Goal: Task Accomplishment & Management: Manage account settings

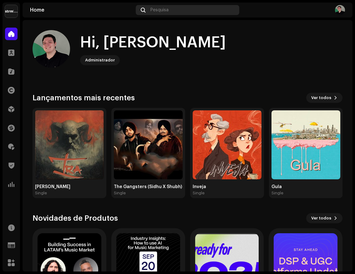
click at [188, 11] on div "Pesquisa" at bounding box center [187, 10] width 103 height 10
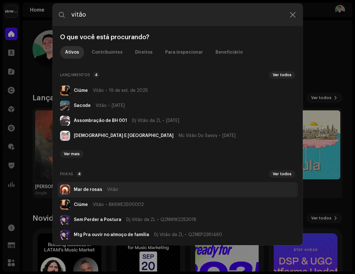
type input "vitão"
click at [114, 191] on span "Vitão" at bounding box center [112, 189] width 11 height 5
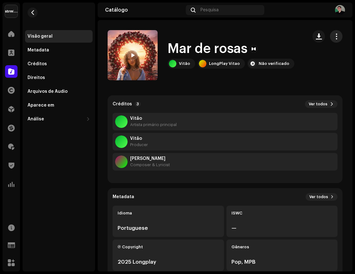
click at [334, 35] on span "button" at bounding box center [337, 36] width 6 height 5
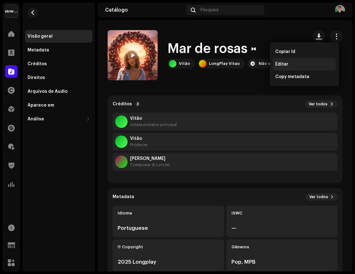
click at [292, 63] on div "Editar" at bounding box center [305, 64] width 58 height 5
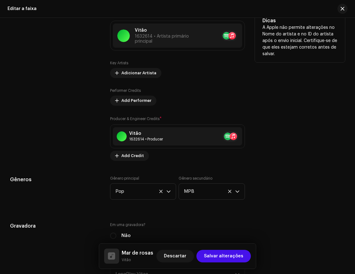
scroll to position [394, 0]
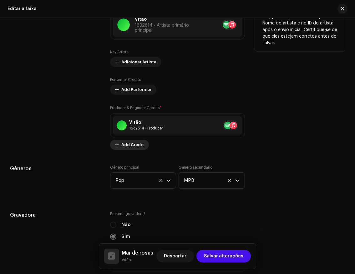
click at [136, 144] on span "Add Credit" at bounding box center [132, 144] width 23 height 13
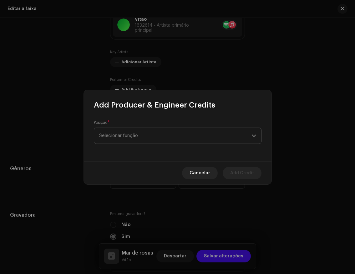
click at [155, 133] on span "Selecionar função" at bounding box center [175, 136] width 153 height 16
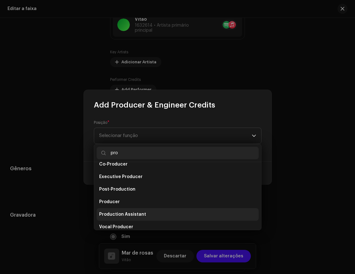
scroll to position [19, 0]
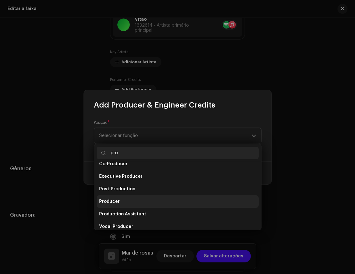
type input "pro"
click at [128, 199] on li "Producer" at bounding box center [178, 201] width 162 height 13
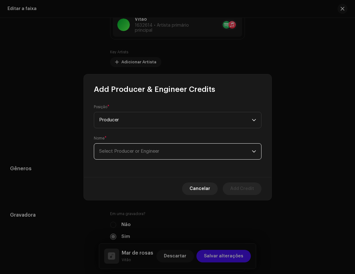
click at [173, 154] on span "Select Producer or Engineer" at bounding box center [175, 151] width 153 height 16
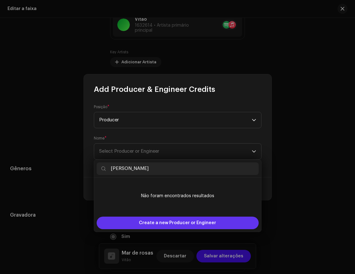
type input "Caio Paiva"
click at [176, 219] on span "Create a new Producer or Engineer" at bounding box center [177, 222] width 77 height 13
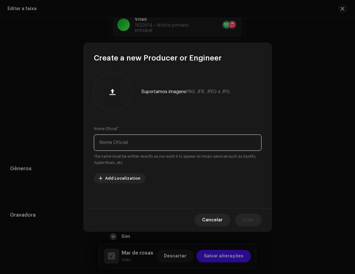
click at [131, 140] on input "text" at bounding box center [178, 142] width 168 height 16
type input "Caio Paiva"
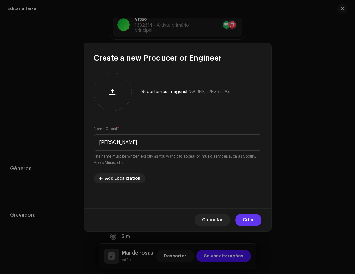
click at [250, 217] on span "Criar" at bounding box center [248, 220] width 11 height 13
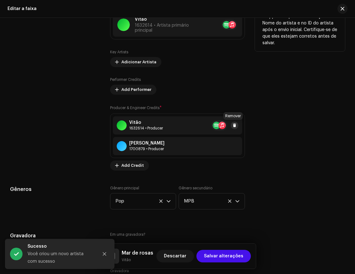
click at [234, 124] on span at bounding box center [235, 125] width 4 height 5
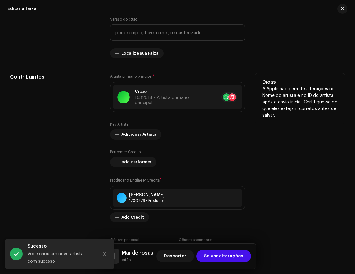
scroll to position [322, 0]
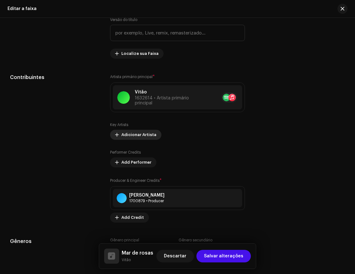
click at [139, 137] on span "Adicionar Artista" at bounding box center [138, 134] width 35 height 13
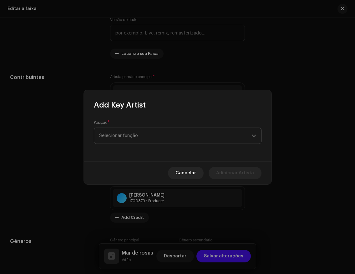
click at [152, 136] on span "Selecionar função" at bounding box center [175, 136] width 153 height 16
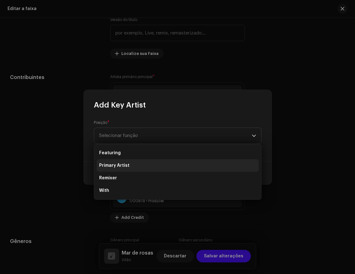
click at [133, 164] on li "Primary Artist" at bounding box center [178, 165] width 162 height 13
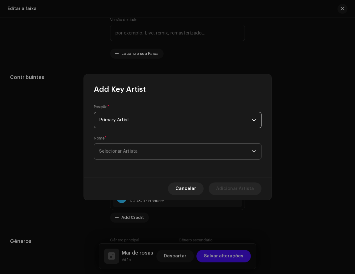
click at [149, 152] on span "Selecionar Artista" at bounding box center [175, 151] width 153 height 16
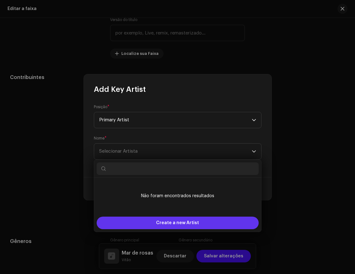
click at [189, 220] on span "Create a new Artist" at bounding box center [177, 222] width 43 height 13
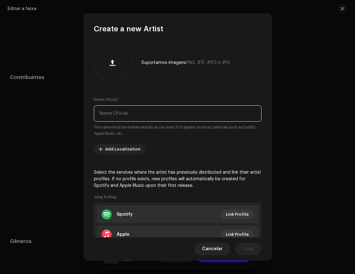
click at [164, 114] on input "text" at bounding box center [178, 113] width 168 height 16
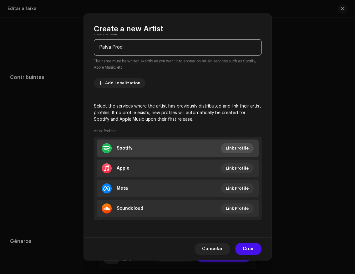
type input "Paiva Prod"
click at [231, 147] on span "Link Profile" at bounding box center [237, 148] width 23 height 13
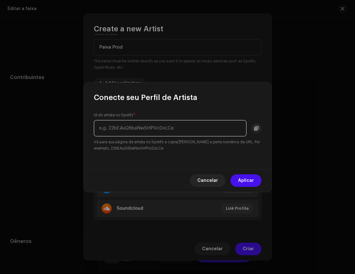
paste input "spotify:artist:1T0F05F7TEo6QYr4vtGJdb"
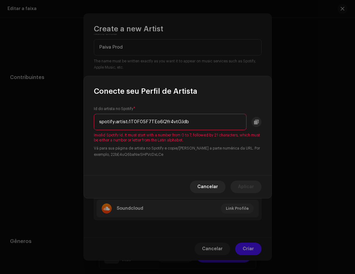
drag, startPoint x: 128, startPoint y: 122, endPoint x: 65, endPoint y: 121, distance: 63.9
click at [65, 121] on div "Conecte seu Perfil de Artista Id do artista no Spotify * spotify:artist:1T0F05F…" at bounding box center [177, 137] width 355 height 274
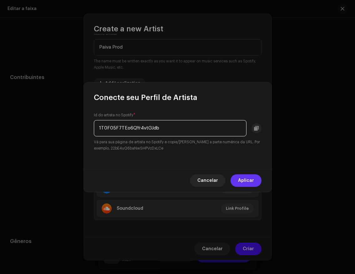
type input "1T0F05F7TEo6QYr4vtGJdb"
click at [248, 177] on span "Aplicar" at bounding box center [246, 180] width 16 height 13
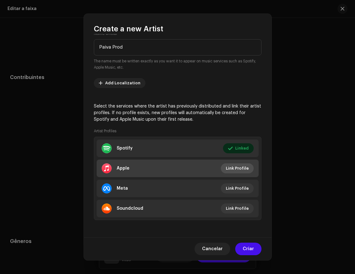
click at [231, 170] on span "Link Profile" at bounding box center [237, 168] width 23 height 13
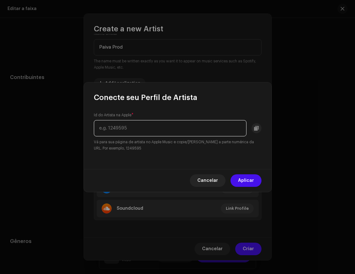
paste input "1373072993"
type input "1373072993"
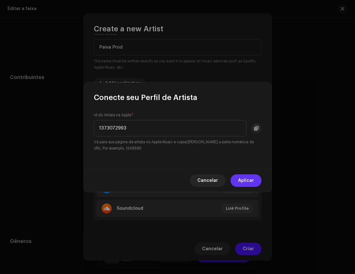
click at [246, 178] on span "Aplicar" at bounding box center [246, 180] width 16 height 13
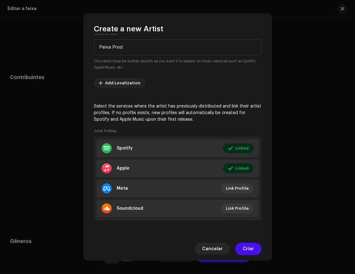
click at [253, 247] on span "Criar" at bounding box center [248, 248] width 11 height 13
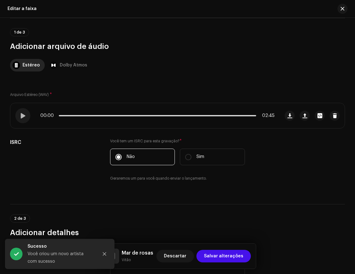
scroll to position [0, 0]
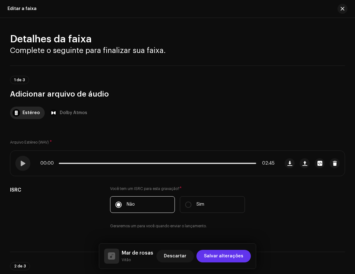
click at [225, 256] on span "Salvar alterações" at bounding box center [223, 256] width 39 height 13
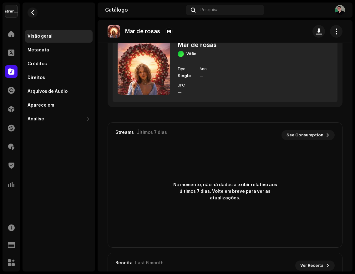
scroll to position [265, 0]
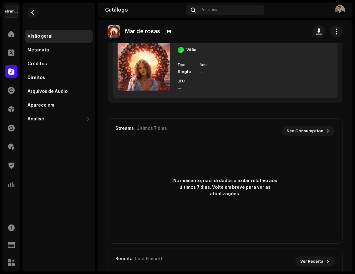
click at [232, 60] on re-o-track-hero "Mar de rosas Mar de rosas Vitão +1 LongPlay Vitao Não verificado" at bounding box center [225, 45] width 255 height 50
click at [212, 65] on re-o-track-hero "Mar de rosas Mar de rosas Vitão +1 LongPlay Vitao Não verificado" at bounding box center [225, 45] width 255 height 50
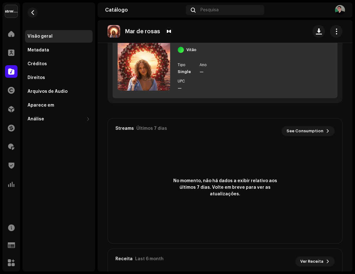
click at [150, 78] on img at bounding box center [144, 64] width 53 height 53
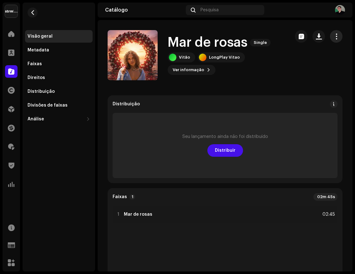
click at [331, 40] on button "button" at bounding box center [336, 36] width 13 height 13
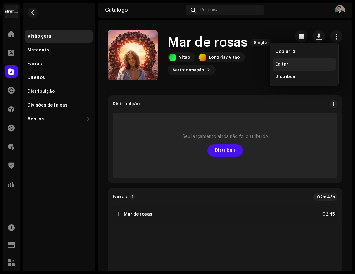
click at [288, 62] on div "Editar" at bounding box center [305, 64] width 58 height 5
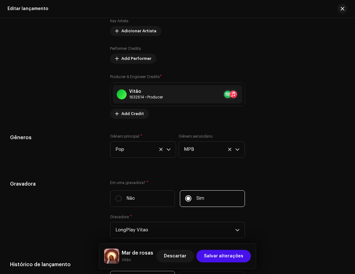
scroll to position [735, 0]
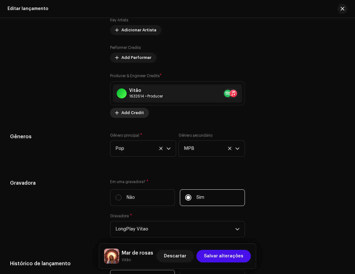
click at [137, 113] on span "Add Credit" at bounding box center [132, 112] width 23 height 13
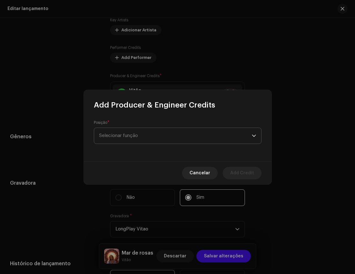
click at [159, 136] on span "Selecionar função" at bounding box center [175, 136] width 153 height 16
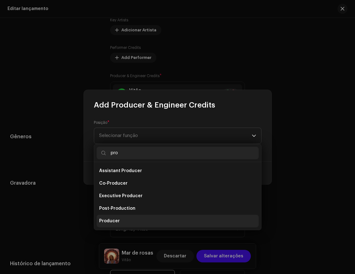
type input "pro"
click at [118, 220] on span "Producer" at bounding box center [109, 221] width 21 height 6
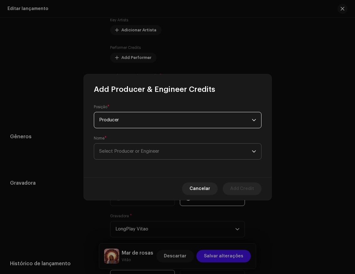
click at [165, 152] on span "Select Producer or Engineer" at bounding box center [175, 151] width 153 height 16
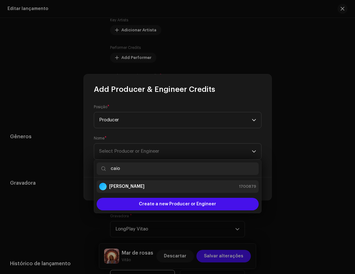
type input "caio"
click at [136, 187] on div "Caio Paiva 1700879" at bounding box center [177, 187] width 157 height 8
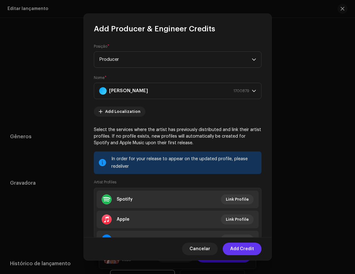
click at [240, 249] on span "Add Credit" at bounding box center [242, 248] width 24 height 13
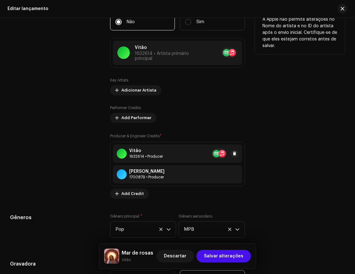
scroll to position [672, 0]
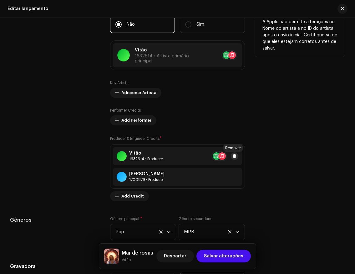
click at [234, 156] on span at bounding box center [235, 155] width 4 height 5
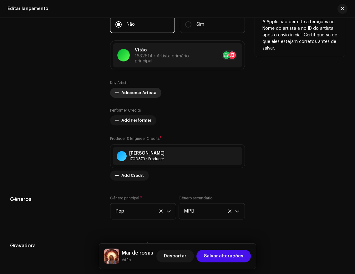
click at [146, 96] on span "Adicionar Artista" at bounding box center [138, 92] width 35 height 13
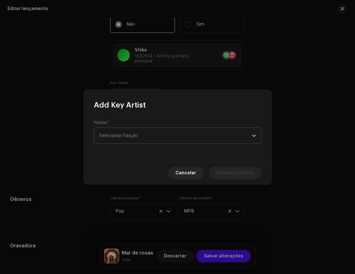
click at [153, 132] on span "Selecionar função" at bounding box center [175, 136] width 153 height 16
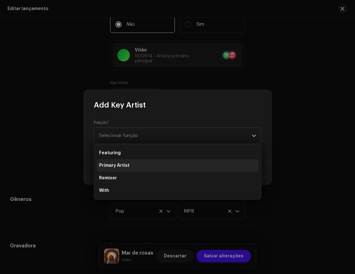
click at [129, 164] on li "Primary Artist" at bounding box center [178, 165] width 162 height 13
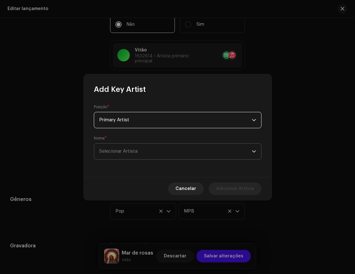
click at [146, 147] on span "Selecionar Artista" at bounding box center [175, 151] width 153 height 16
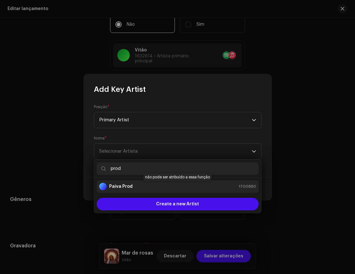
type input "prod"
click at [130, 188] on strong "Paiva Prod" at bounding box center [120, 186] width 23 height 6
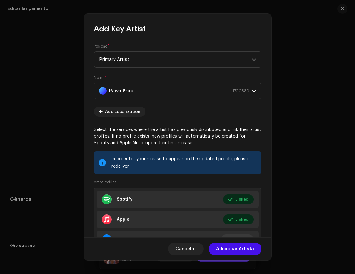
click at [238, 250] on span "Adicionar Artista" at bounding box center [235, 248] width 38 height 13
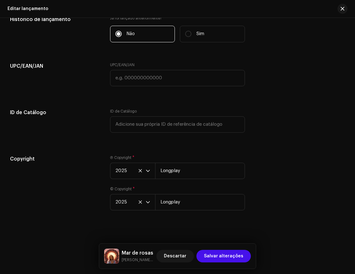
scroll to position [1010, 0]
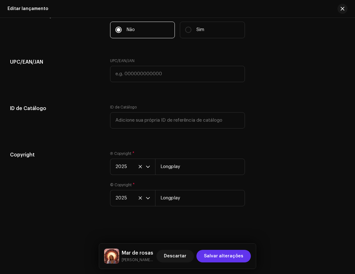
click at [240, 256] on span "Salvar alterações" at bounding box center [223, 256] width 39 height 13
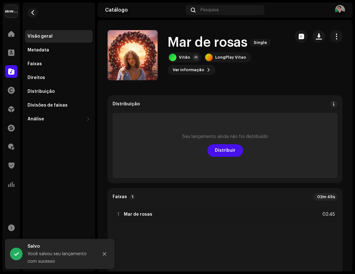
scroll to position [3, 0]
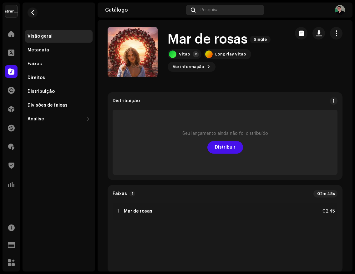
click at [220, 5] on div "Pesquisa" at bounding box center [225, 10] width 78 height 10
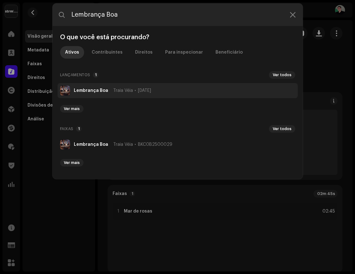
type input "Lembrança Boa"
click at [122, 92] on span "Traia Véia" at bounding box center [123, 90] width 20 height 5
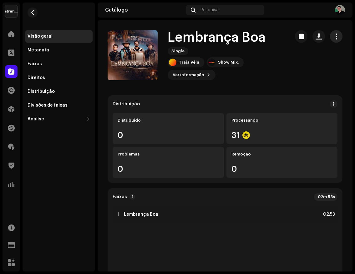
click at [334, 35] on span "button" at bounding box center [337, 36] width 6 height 5
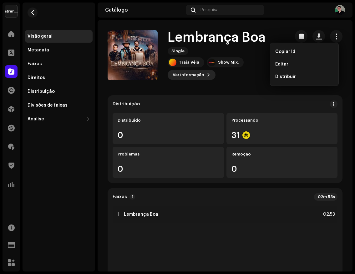
click at [194, 77] on span "Ver informação" at bounding box center [189, 75] width 32 height 13
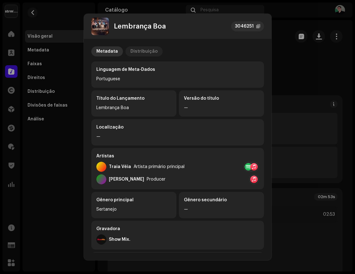
click at [143, 54] on div "Distribuição" at bounding box center [144, 51] width 27 height 10
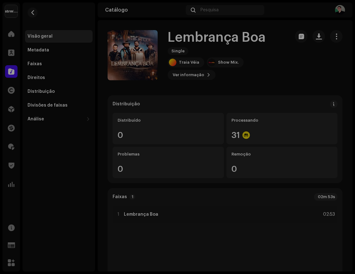
click at [297, 73] on div "Lembrança Boa 3046251 Metadata Distribuição Data de lançamento 6 de nov. de 202…" at bounding box center [177, 137] width 355 height 274
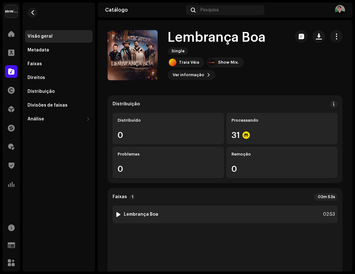
click at [118, 214] on div at bounding box center [118, 214] width 5 height 5
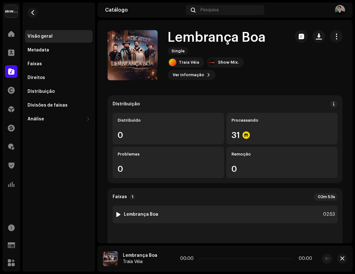
scroll to position [0, 0]
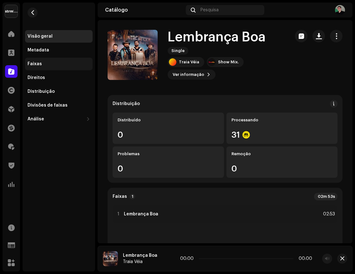
click at [42, 65] on div "Faixas" at bounding box center [59, 63] width 63 height 5
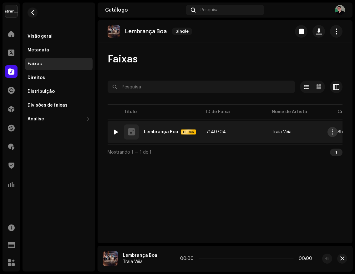
click at [335, 133] on button "button" at bounding box center [333, 132] width 10 height 10
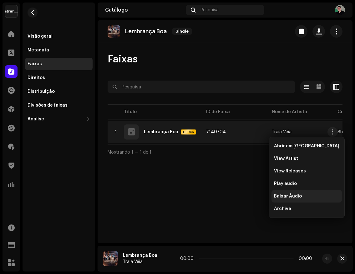
click at [299, 196] on span "Baixar Áudio" at bounding box center [288, 196] width 28 height 5
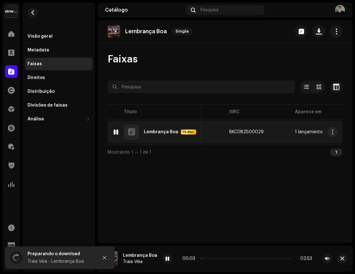
scroll to position [0, 176]
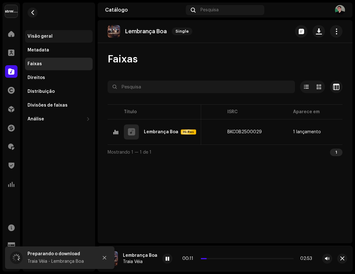
click at [54, 34] on div "Visão geral" at bounding box center [59, 36] width 63 height 5
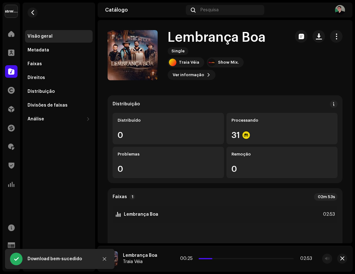
scroll to position [2, 0]
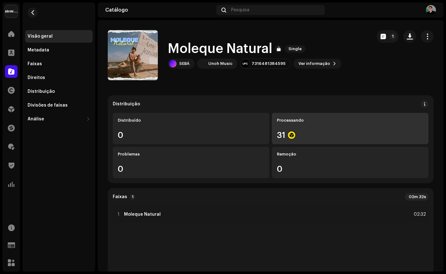
click at [312, 124] on div "Processando 31" at bounding box center [350, 128] width 157 height 31
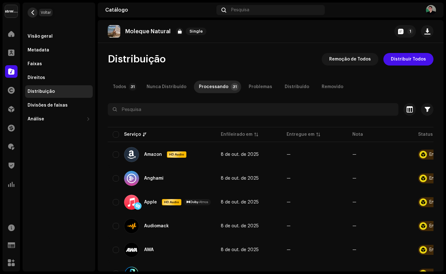
click at [36, 13] on button "button" at bounding box center [33, 13] width 10 height 10
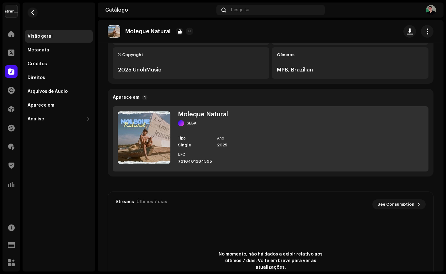
click at [255, 129] on div "Moleque Natural SEBÁ Tipo Single Ano 2025 UPC 7316481384595" at bounding box center [271, 138] width 316 height 65
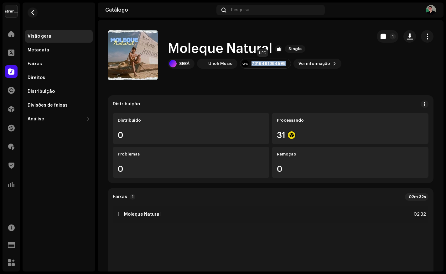
drag, startPoint x: 250, startPoint y: 65, endPoint x: 281, endPoint y: 65, distance: 31.3
click at [282, 64] on div "7316481384595" at bounding box center [265, 64] width 51 height 10
copy div "7316481384595"
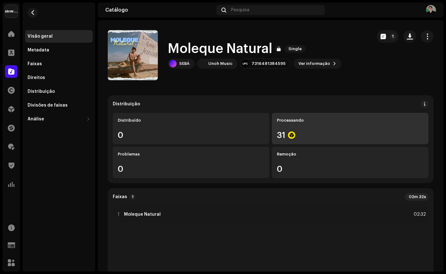
click at [337, 127] on div "Processando 31" at bounding box center [350, 128] width 157 height 31
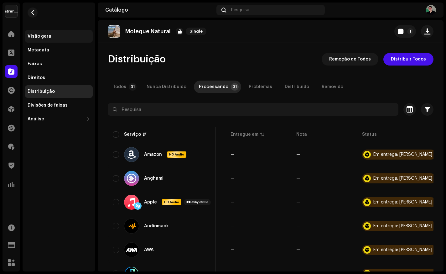
click at [55, 38] on div "Visão geral" at bounding box center [59, 36] width 63 height 5
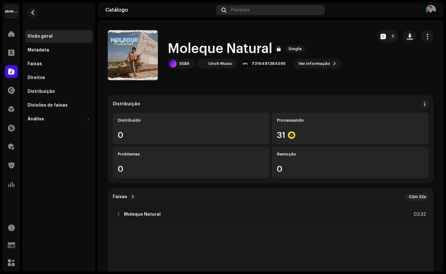
click at [262, 9] on div "Pesquisa" at bounding box center [270, 10] width 109 height 10
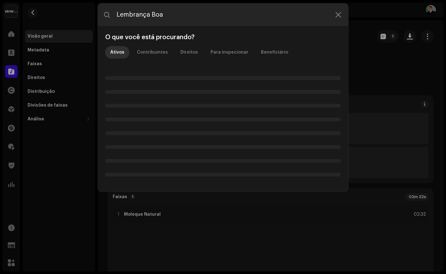
type input "Lembrança Boa"
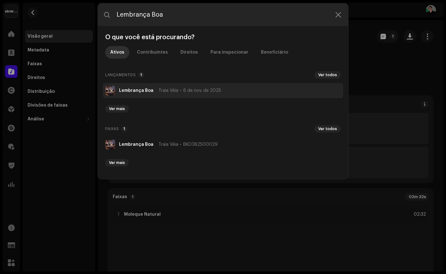
click at [152, 90] on div "Lembrança Boa Traia Véia [DATE]" at bounding box center [170, 90] width 102 height 5
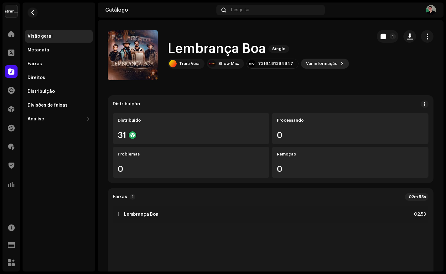
click at [322, 63] on span "Ver informação" at bounding box center [322, 63] width 32 height 13
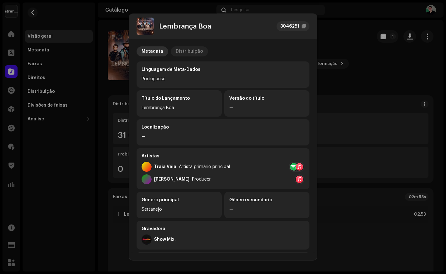
click at [194, 50] on div "Distribuição" at bounding box center [189, 51] width 27 height 10
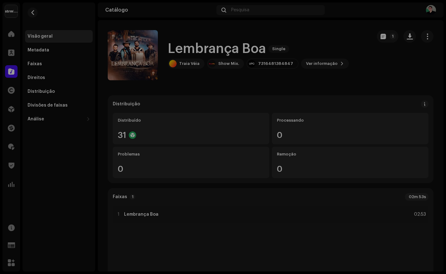
click at [348, 73] on div "Lembrança Boa 3046251 Metadata Distribuição Data de lançamento [DATE] 21:00 (GM…" at bounding box center [223, 137] width 446 height 274
